Goal: Find specific page/section: Find specific page/section

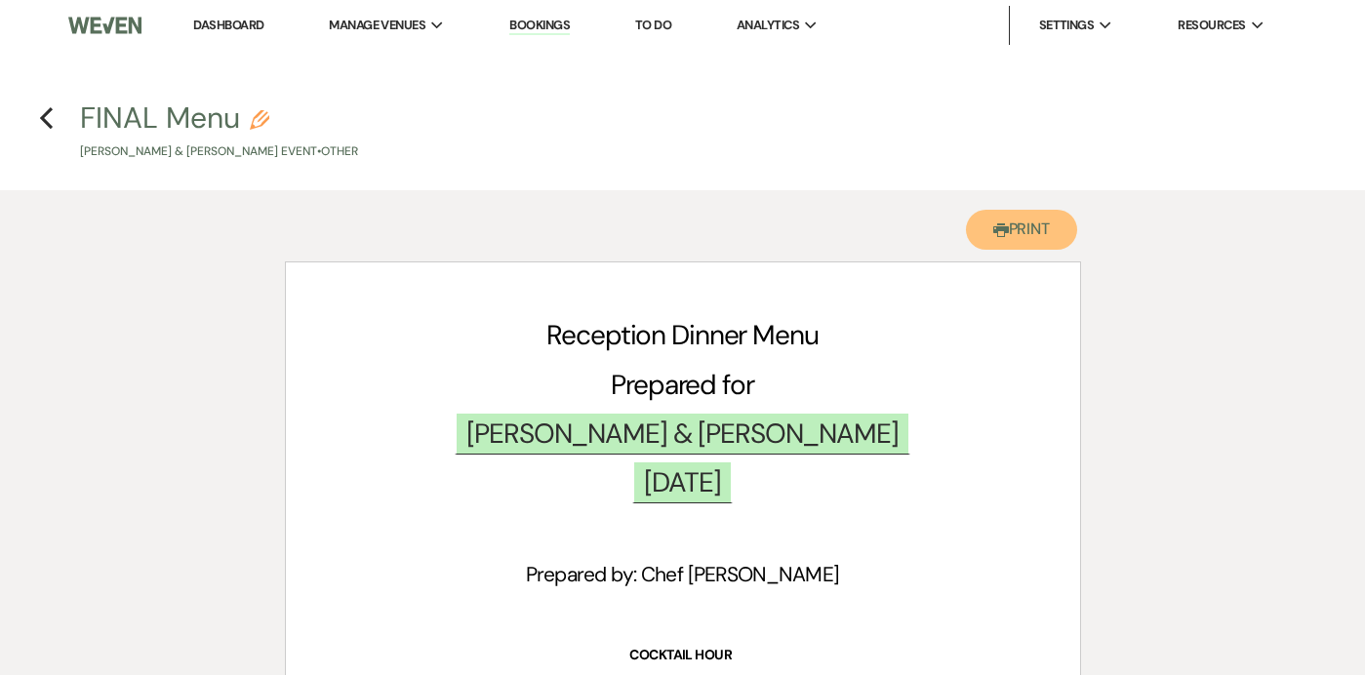
click at [982, 228] on button "Printer Print" at bounding box center [1022, 230] width 112 height 40
click at [50, 114] on icon "Previous" at bounding box center [46, 117] width 15 height 23
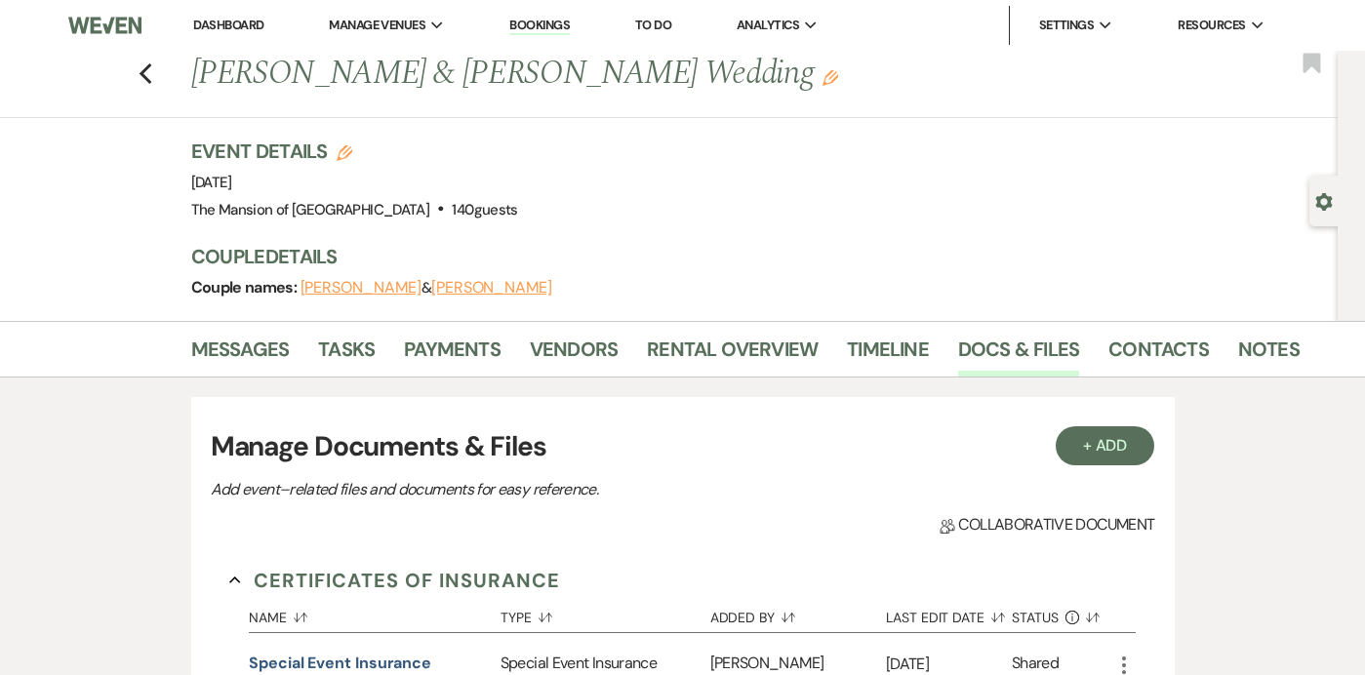
scroll to position [1663, 0]
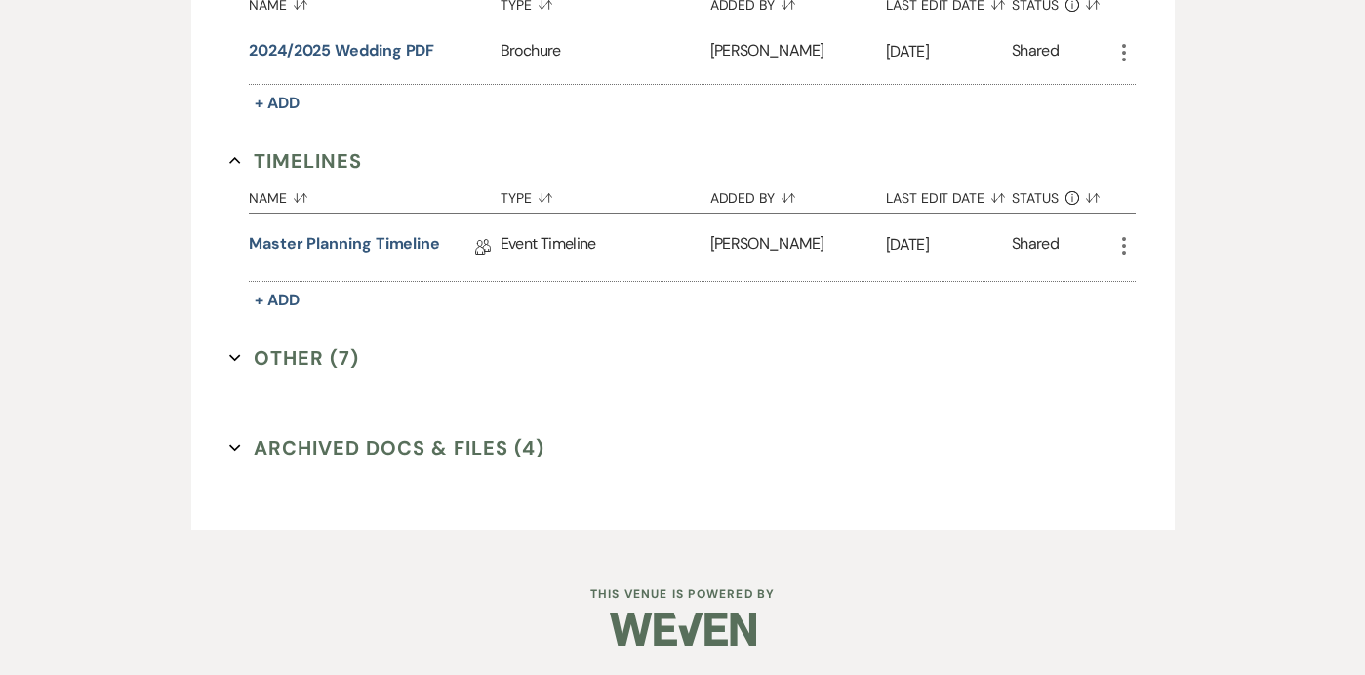
click at [234, 364] on button "Other (7) Expand" at bounding box center [294, 357] width 130 height 29
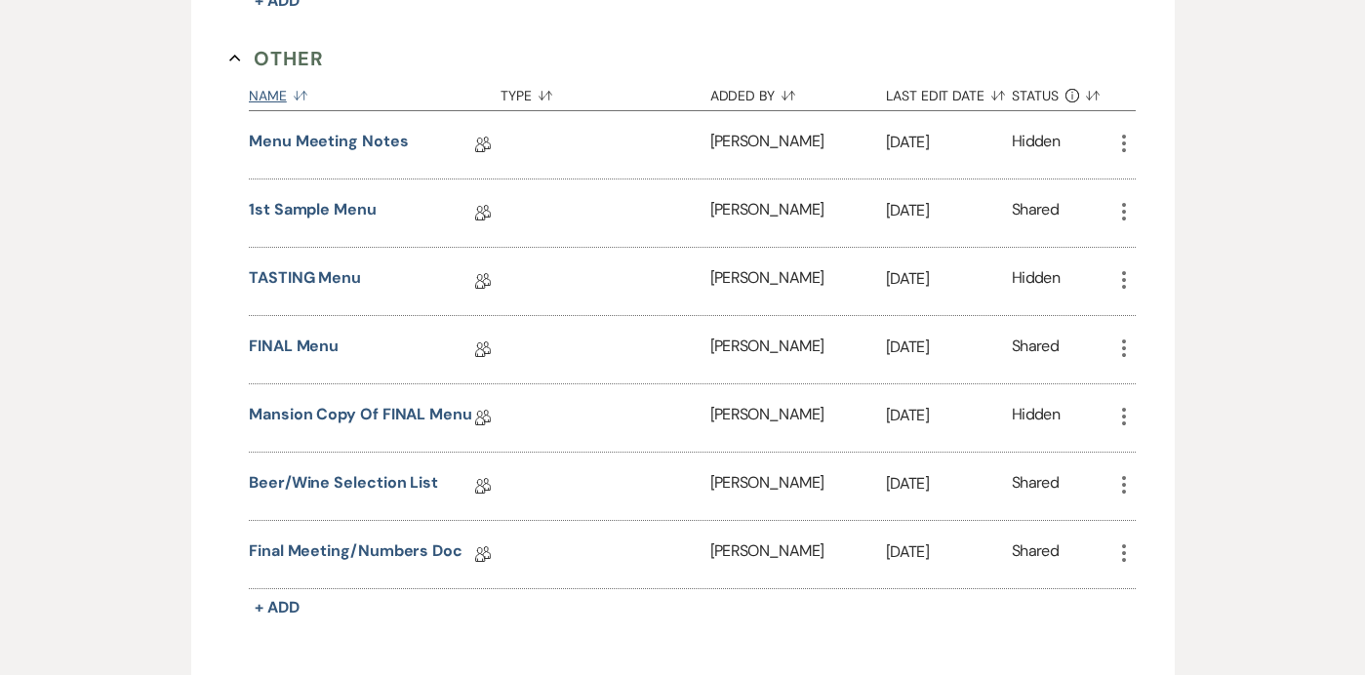
scroll to position [1962, 0]
click at [389, 558] on link "Final Meeting/Numbers Doc" at bounding box center [356, 555] width 214 height 30
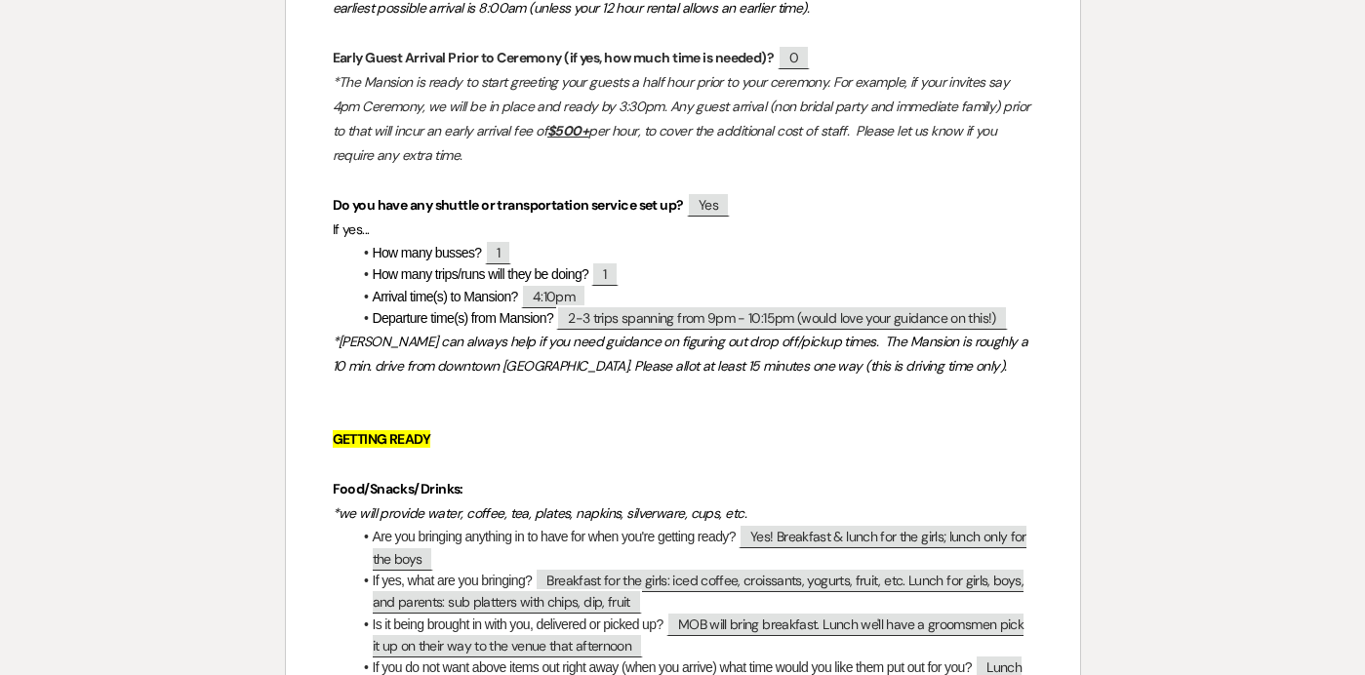
scroll to position [2924, 0]
